Goal: Task Accomplishment & Management: Use online tool/utility

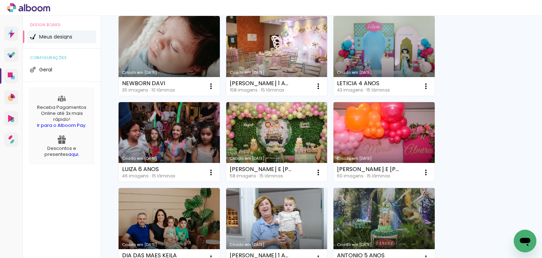
scroll to position [247, 0]
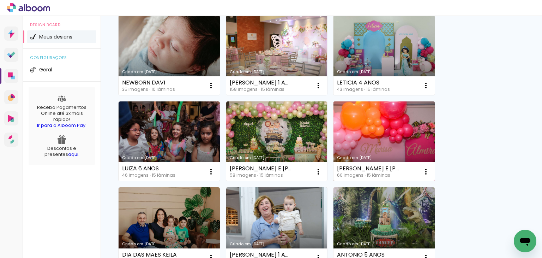
click at [354, 150] on link "Criado em [DATE]" at bounding box center [384, 141] width 101 height 80
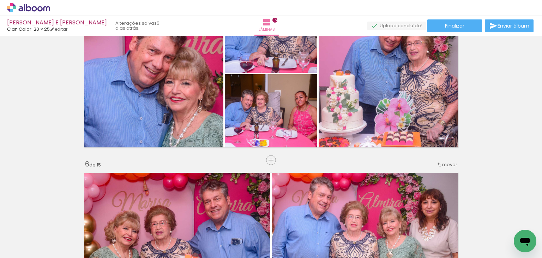
scroll to position [742, 0]
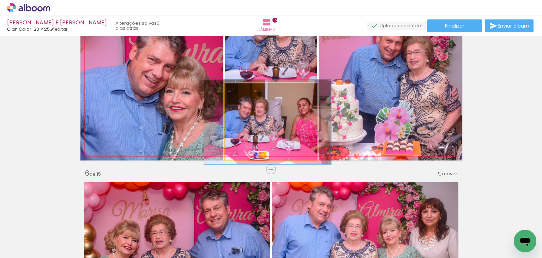
type paper-slider "110"
click at [238, 92] on div at bounding box center [243, 90] width 11 height 11
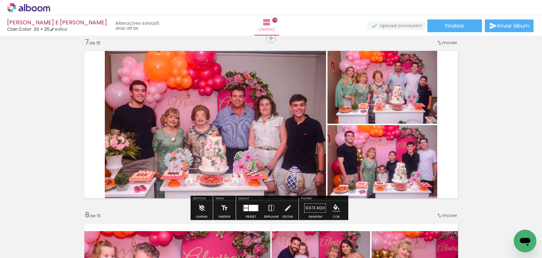
scroll to position [1060, 0]
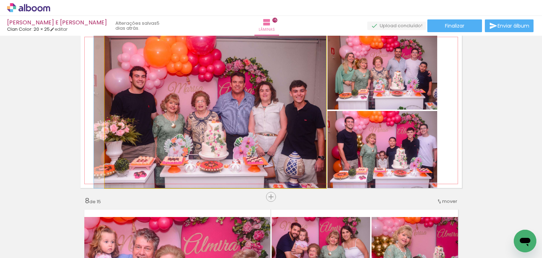
drag, startPoint x: 294, startPoint y: 157, endPoint x: 288, endPoint y: 156, distance: 5.7
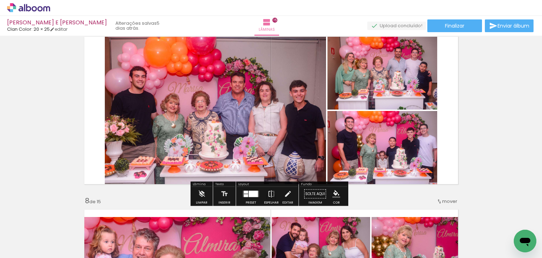
scroll to position [1059, 0]
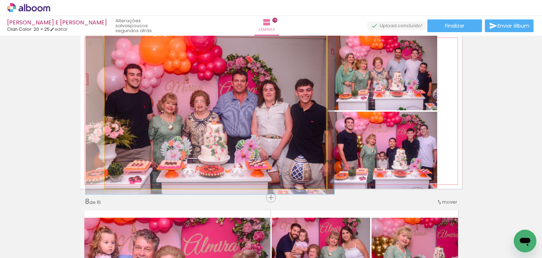
click at [119, 43] on div at bounding box center [122, 40] width 11 height 11
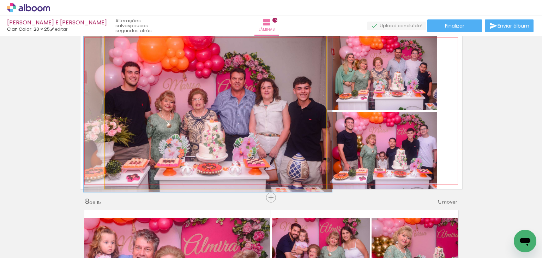
drag, startPoint x: 118, startPoint y: 40, endPoint x: 114, endPoint y: 51, distance: 11.3
type paper-slider "100"
click at [107, 44] on div at bounding box center [131, 41] width 49 height 11
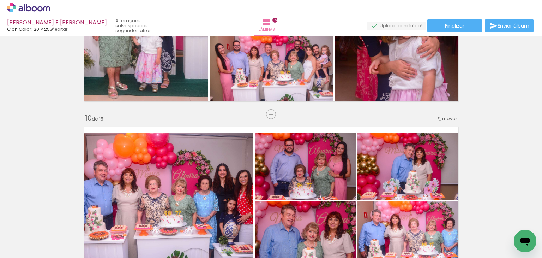
scroll to position [1483, 0]
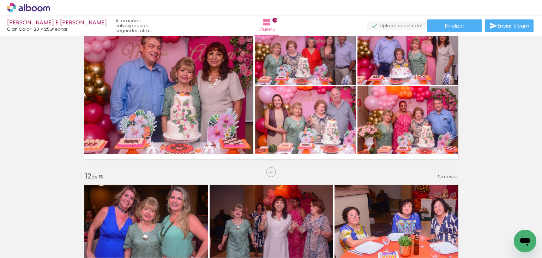
scroll to position [1765, 0]
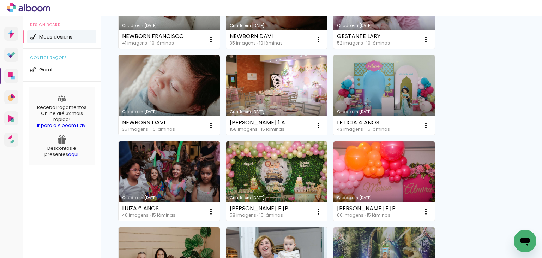
scroll to position [212, 0]
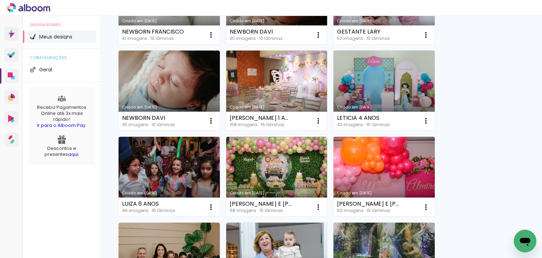
click at [394, 163] on link "Criado em [DATE]" at bounding box center [384, 177] width 101 height 80
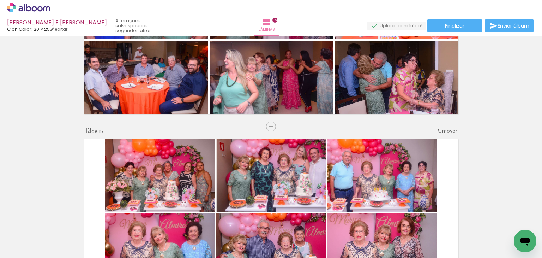
scroll to position [2013, 0]
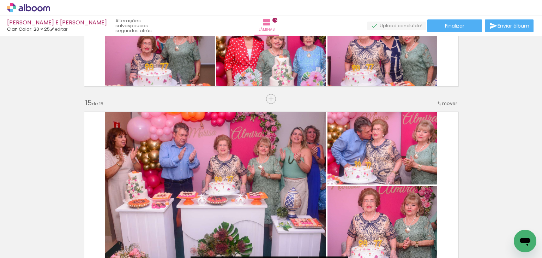
scroll to position [2190, 0]
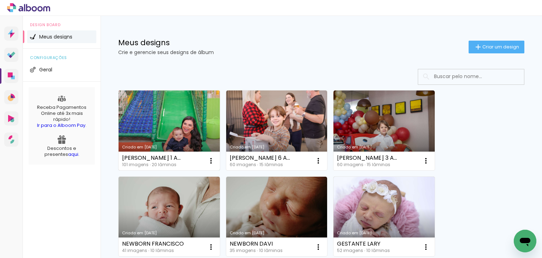
click at [179, 131] on link "Criado em [DATE]" at bounding box center [169, 130] width 101 height 80
